Goal: Navigation & Orientation: Go to known website

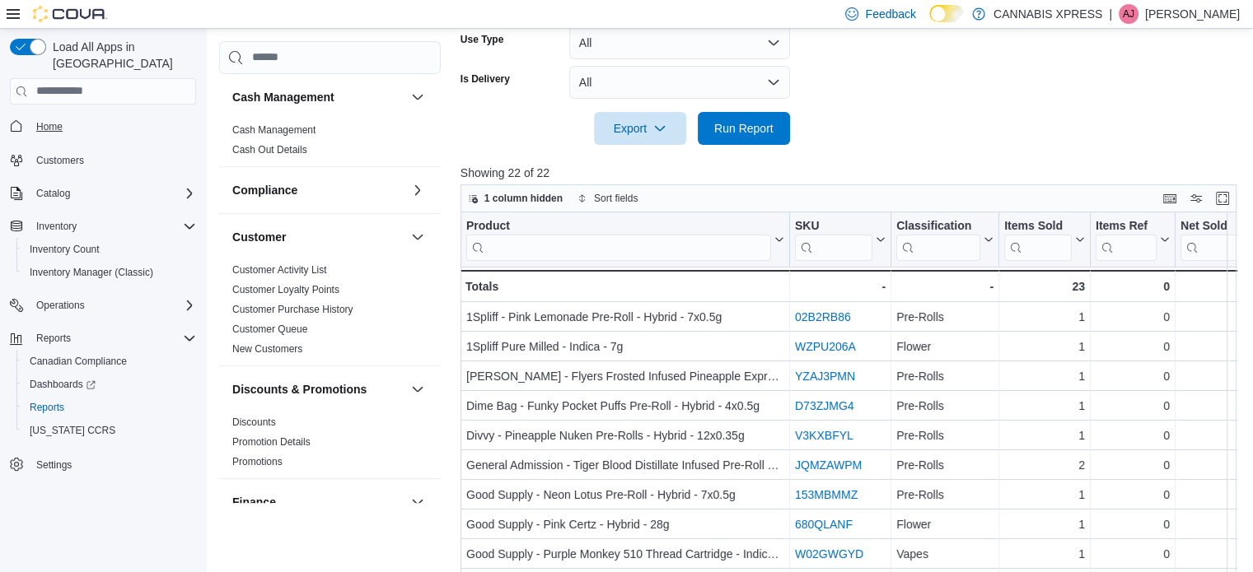
scroll to position [512, 0]
click at [44, 120] on span "Home" at bounding box center [49, 126] width 26 height 13
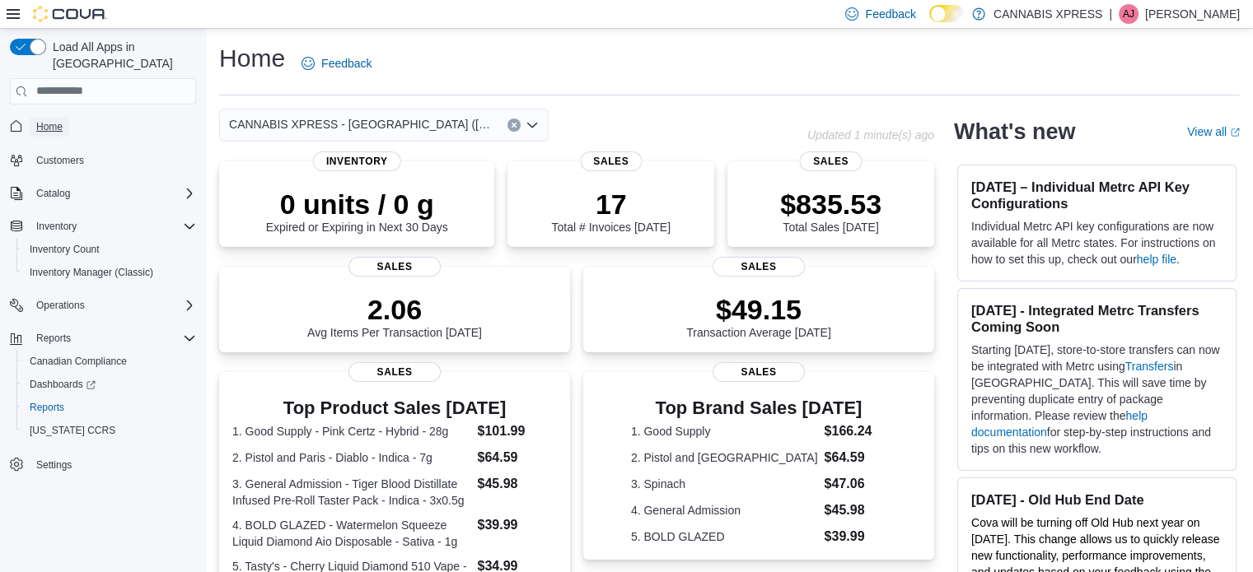
click at [44, 120] on span "Home" at bounding box center [49, 126] width 26 height 13
click at [736, 114] on div "CANNABIS XPRESS - [GEOGRAPHIC_DATA] ([GEOGRAPHIC_DATA])" at bounding box center [513, 125] width 588 height 33
